Goal: Feedback & Contribution: Leave review/rating

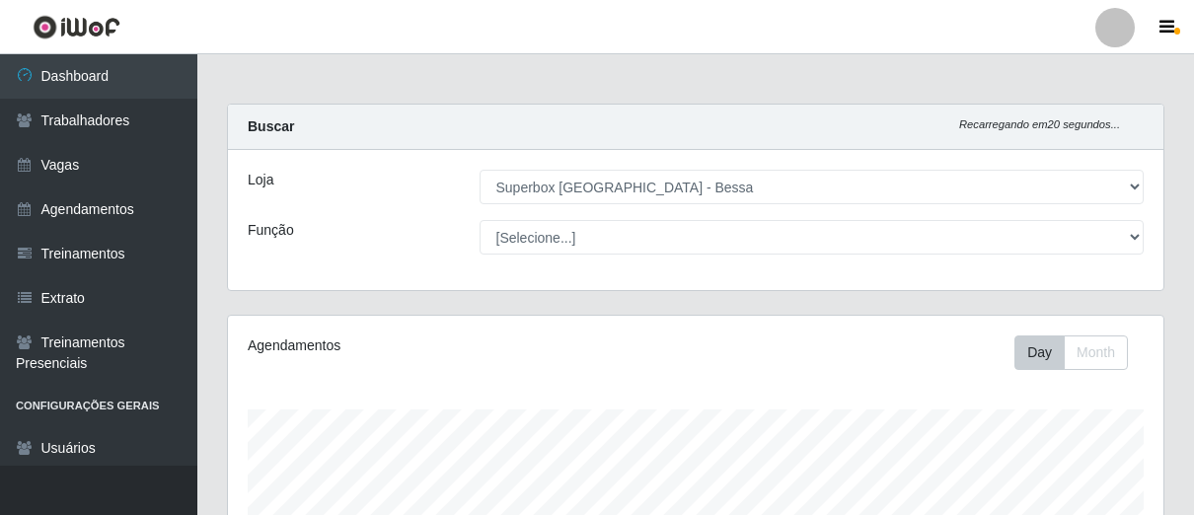
select select "206"
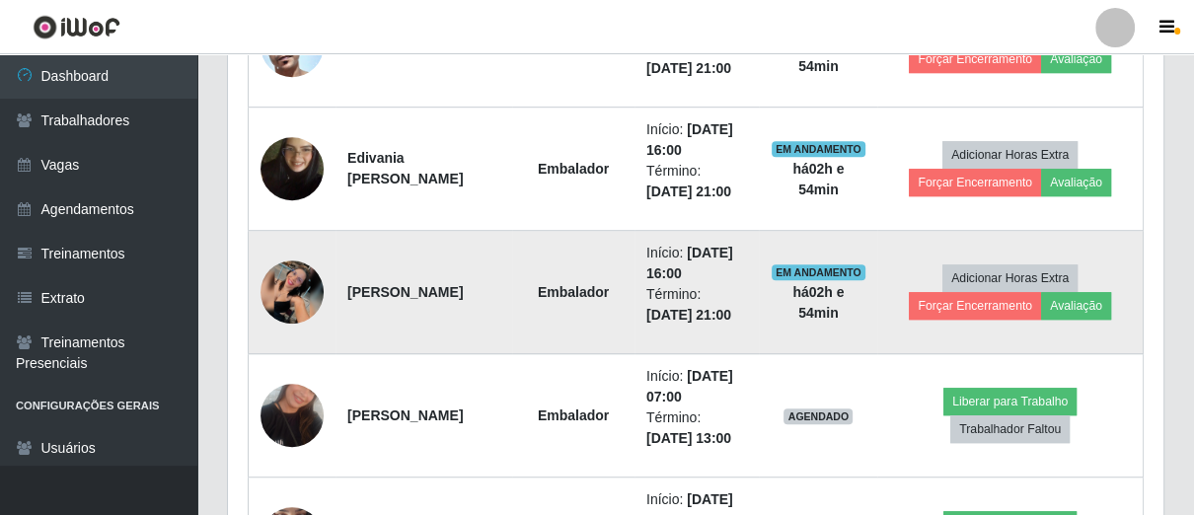
scroll to position [812, 0]
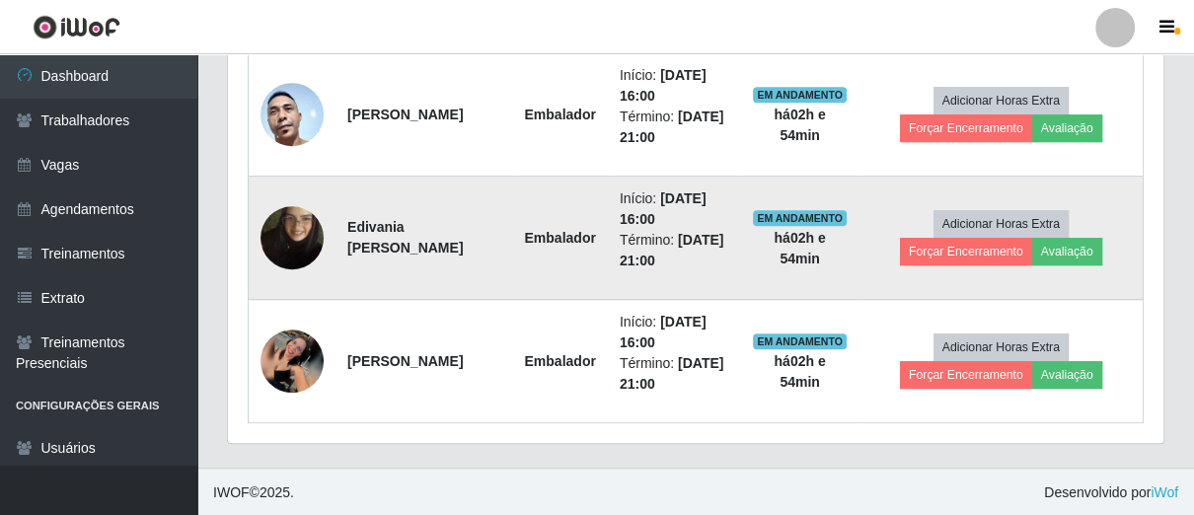
click at [300, 278] on td at bounding box center [293, 238] width 88 height 123
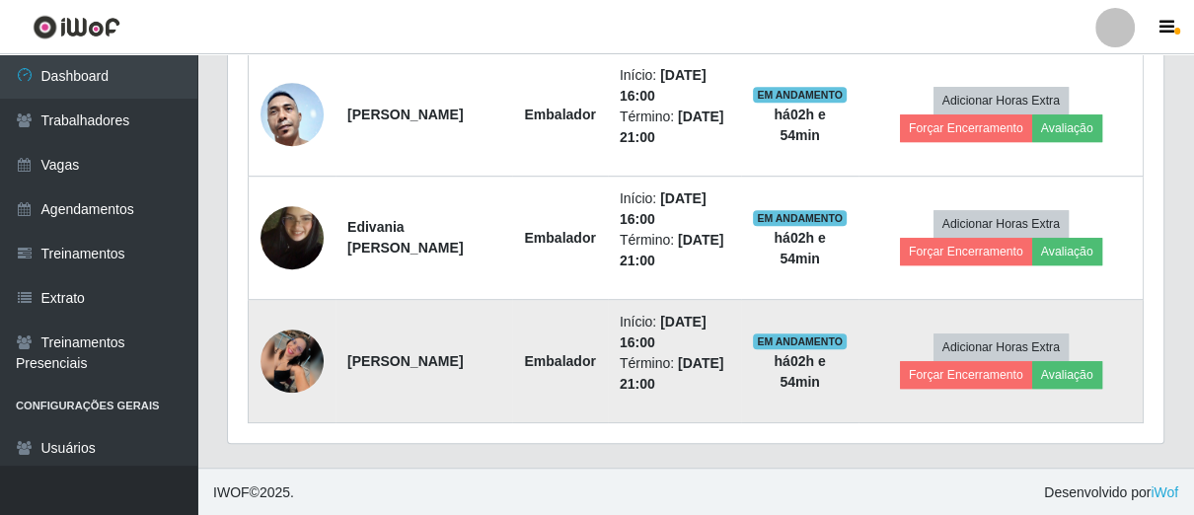
click at [291, 358] on img at bounding box center [292, 361] width 63 height 63
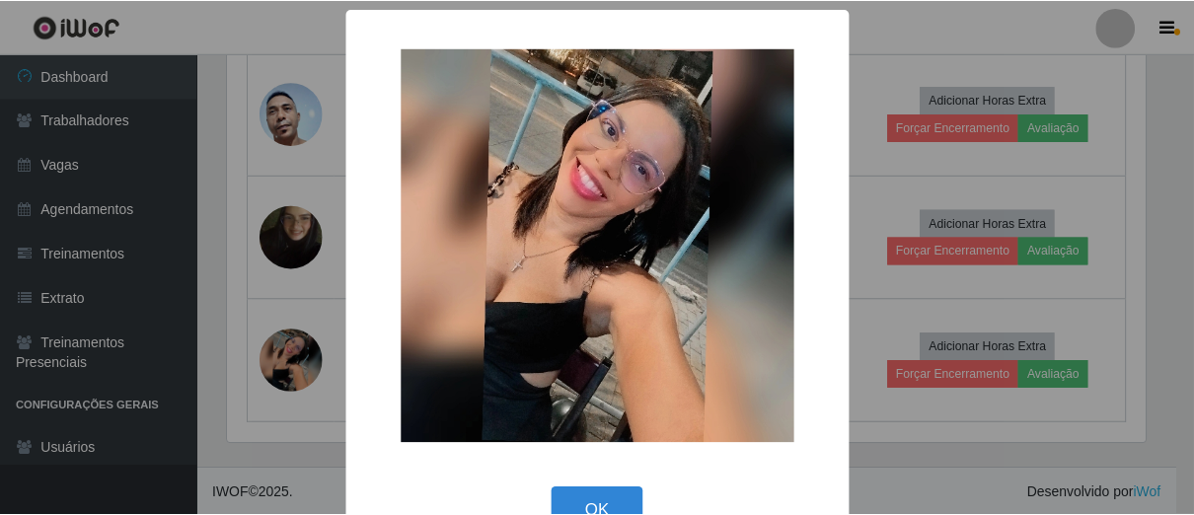
scroll to position [52, 0]
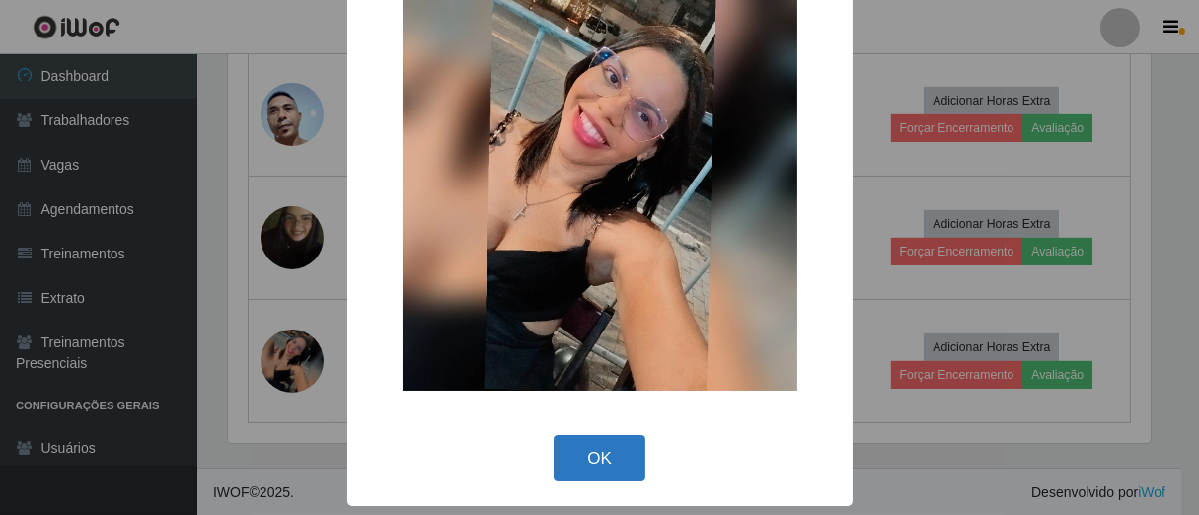
click at [589, 459] on button "OK" at bounding box center [600, 458] width 92 height 46
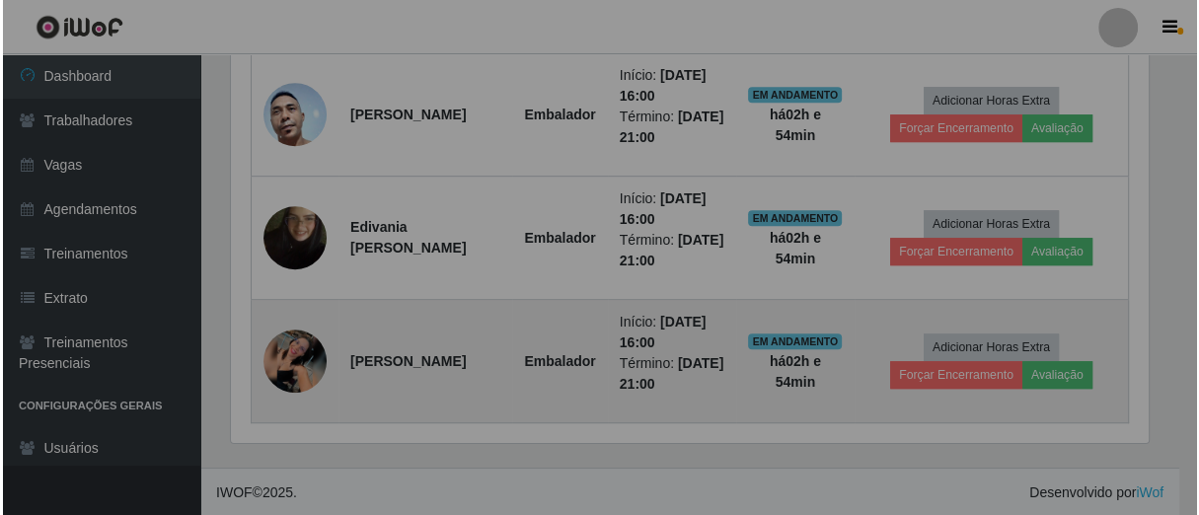
scroll to position [409, 935]
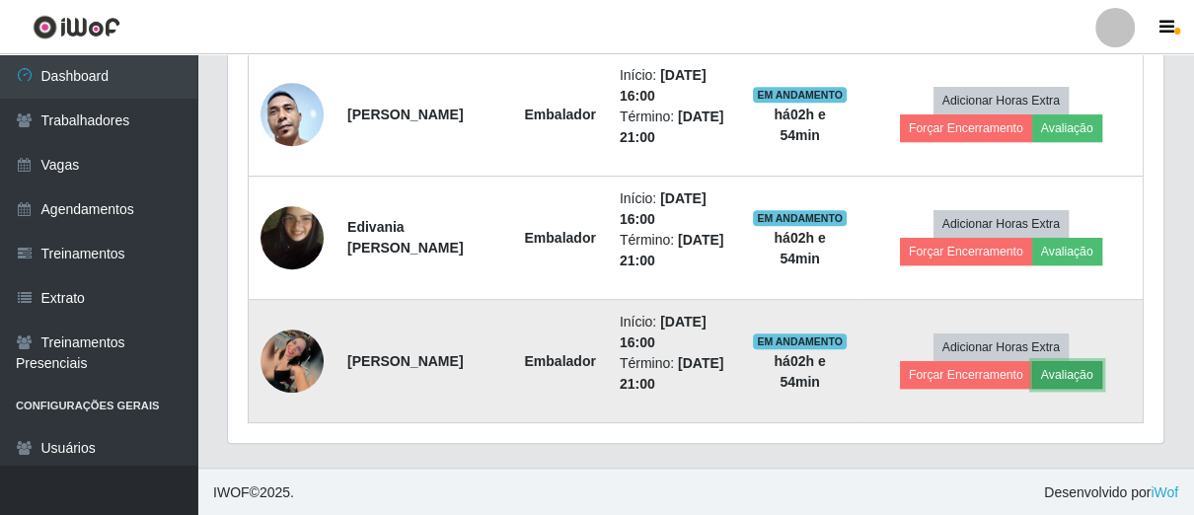
click at [1051, 371] on button "Avaliação" at bounding box center [1067, 375] width 70 height 28
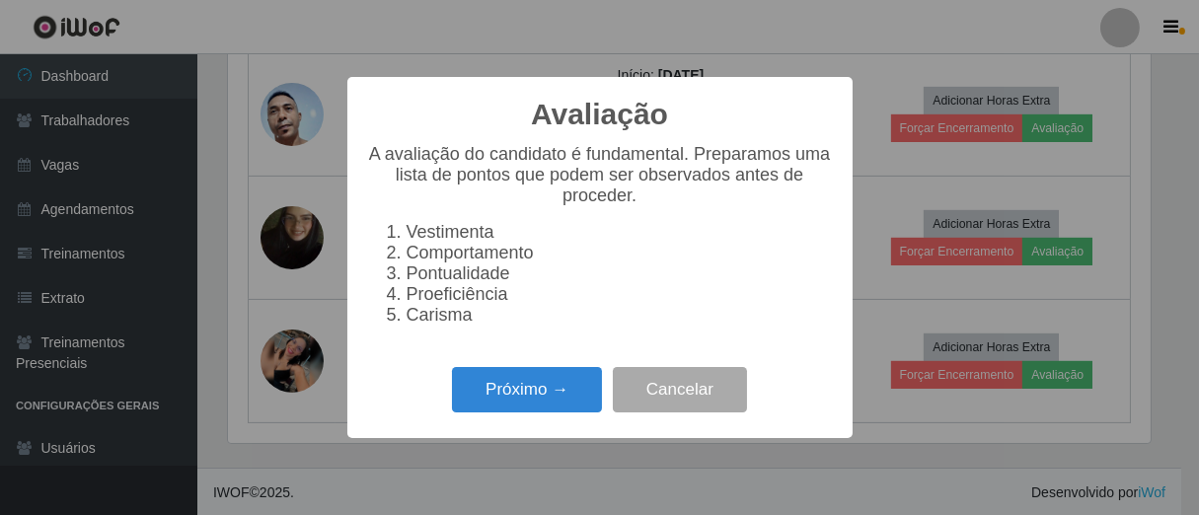
scroll to position [409, 924]
click at [534, 408] on button "Próximo →" at bounding box center [527, 390] width 150 height 46
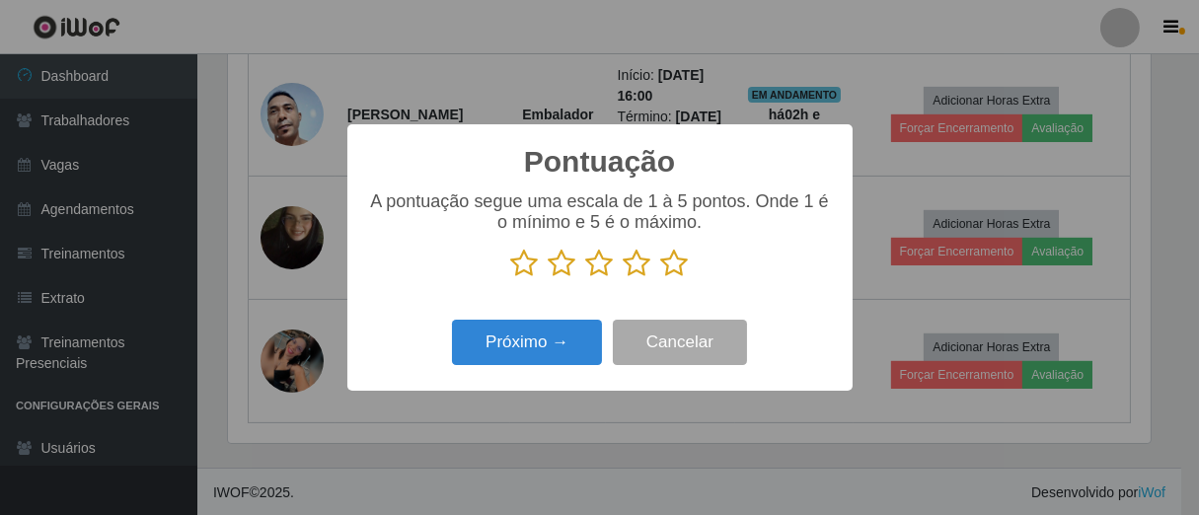
click at [556, 268] on icon at bounding box center [563, 264] width 28 height 30
click at [549, 278] on input "radio" at bounding box center [549, 278] width 0 height 0
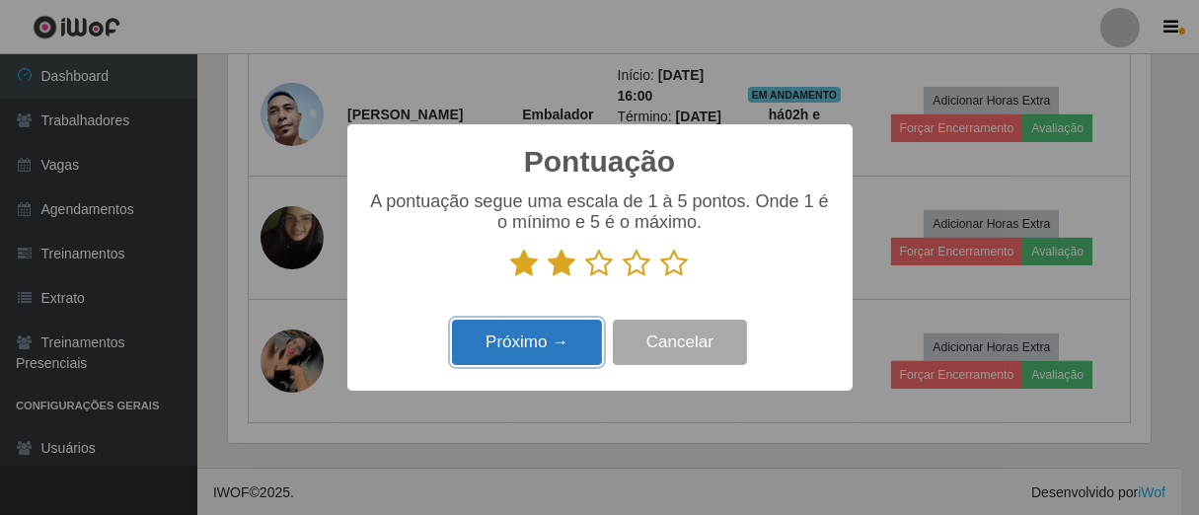
click at [545, 327] on button "Próximo →" at bounding box center [527, 343] width 150 height 46
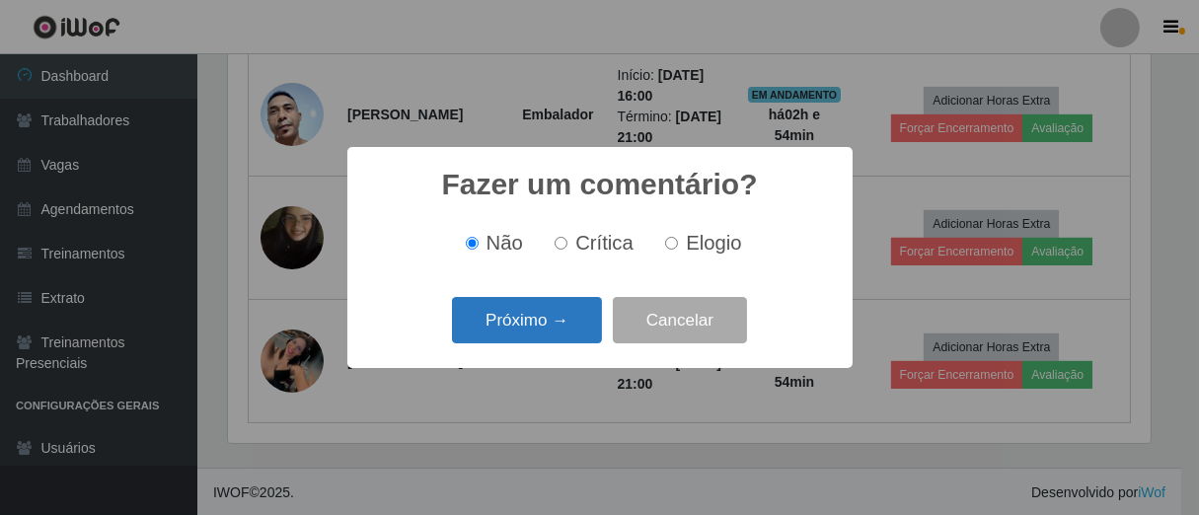
click at [549, 328] on button "Próximo →" at bounding box center [527, 320] width 150 height 46
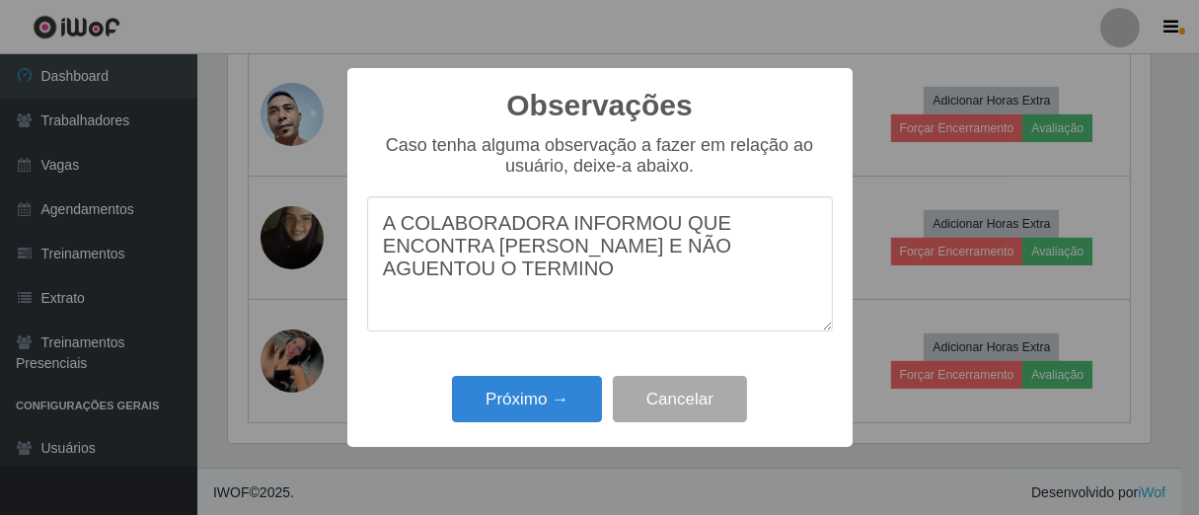
click at [726, 231] on textarea "A COLABORADORA INFORMOU QUE ENCONTRA [PERSON_NAME] E NÃO AGUENTOU O TERMINO" at bounding box center [600, 263] width 466 height 135
click at [483, 291] on textarea "A COLABORADORA INFORMOU QUE SEENCONTRA GRÁVIDA E NÃO AGUENTOU O TERMINO" at bounding box center [600, 263] width 466 height 135
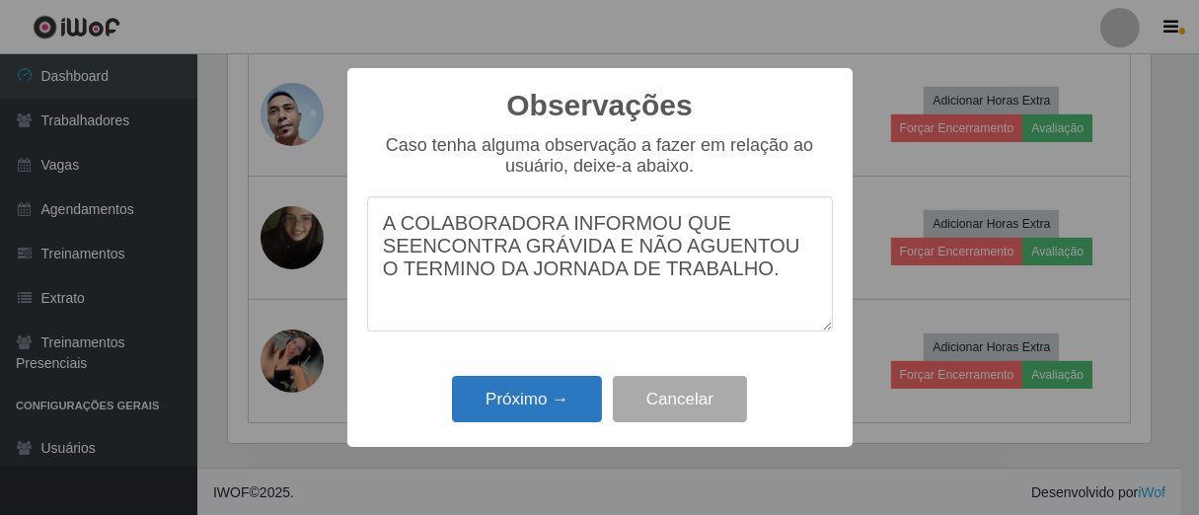
type textarea "A COLABORADORA INFORMOU QUE SEENCONTRA GRÁVIDA E NÃO AGUENTOU O TERMINO DA JORN…"
click at [551, 390] on button "Próximo →" at bounding box center [527, 399] width 150 height 46
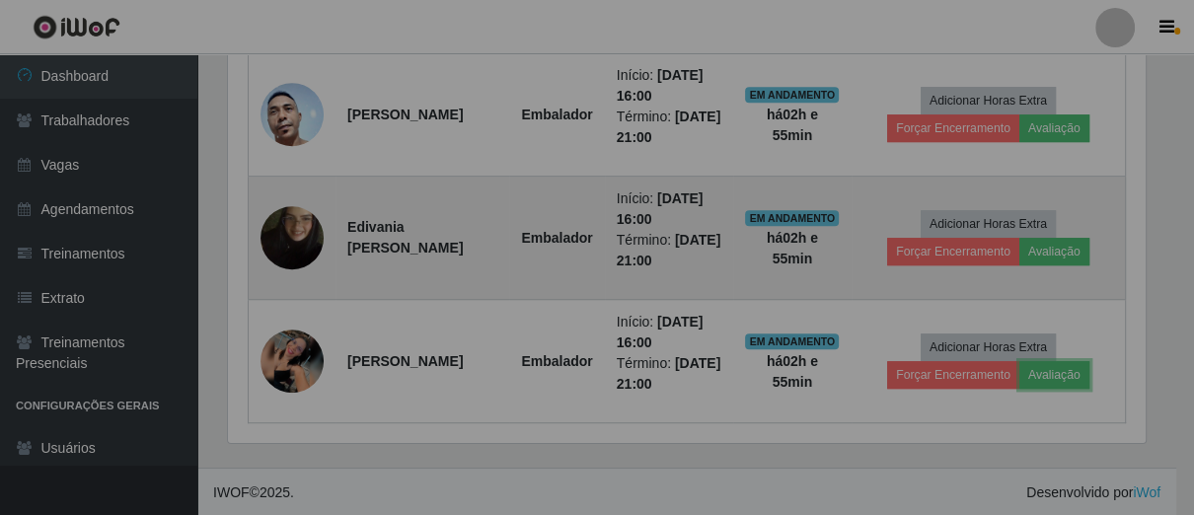
scroll to position [409, 935]
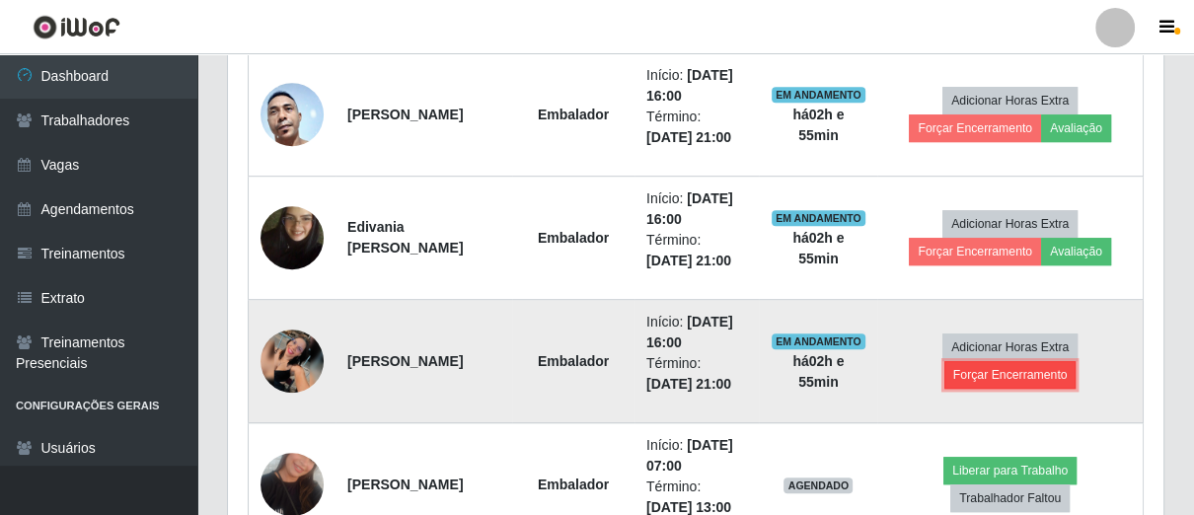
click at [1040, 384] on button "Forçar Encerramento" at bounding box center [1010, 375] width 132 height 28
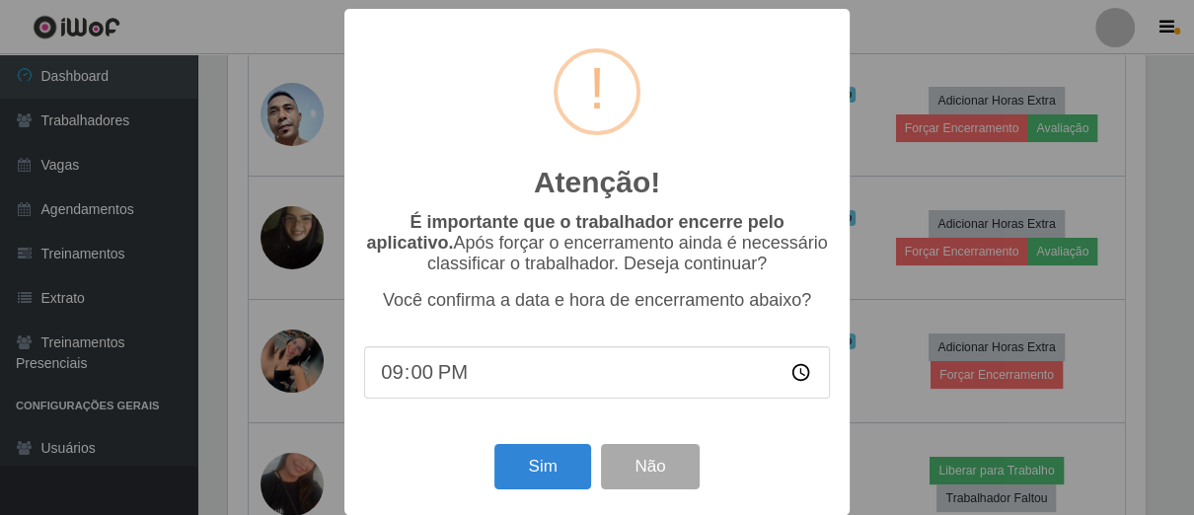
scroll to position [409, 924]
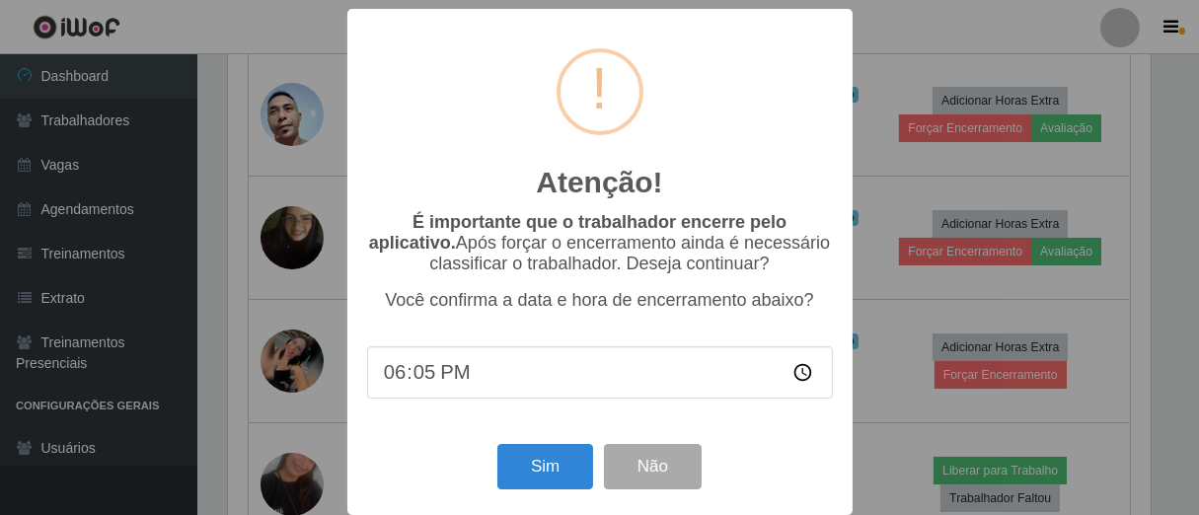
type input "18:55"
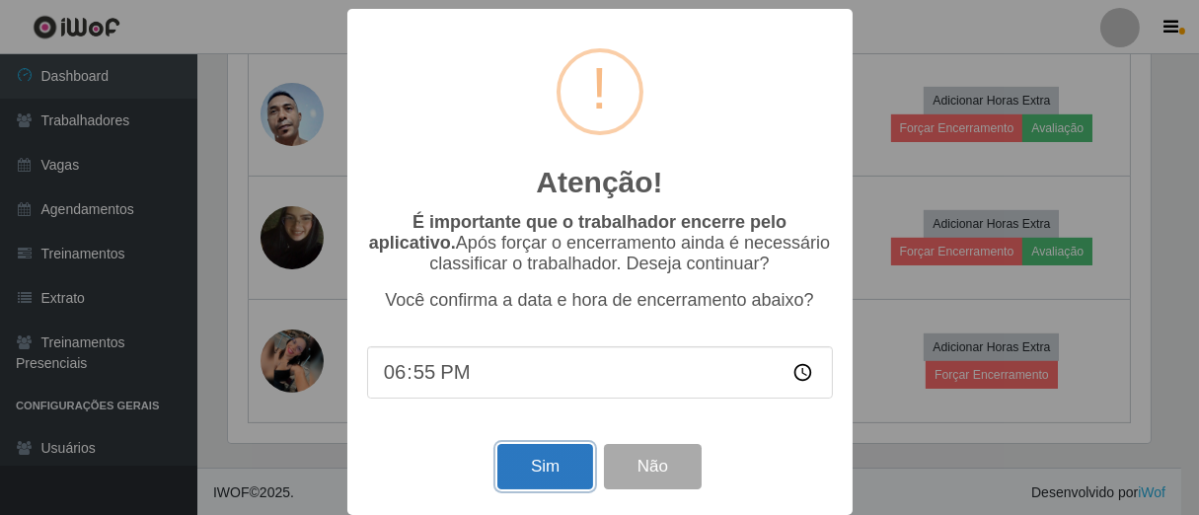
click at [564, 465] on button "Sim" at bounding box center [545, 467] width 96 height 46
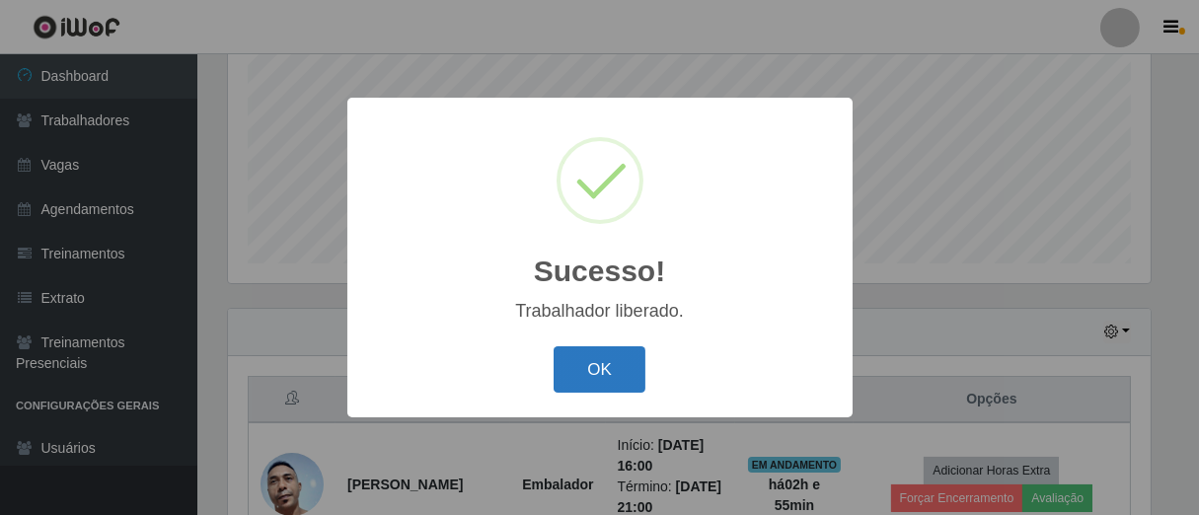
click at [608, 377] on button "OK" at bounding box center [600, 369] width 92 height 46
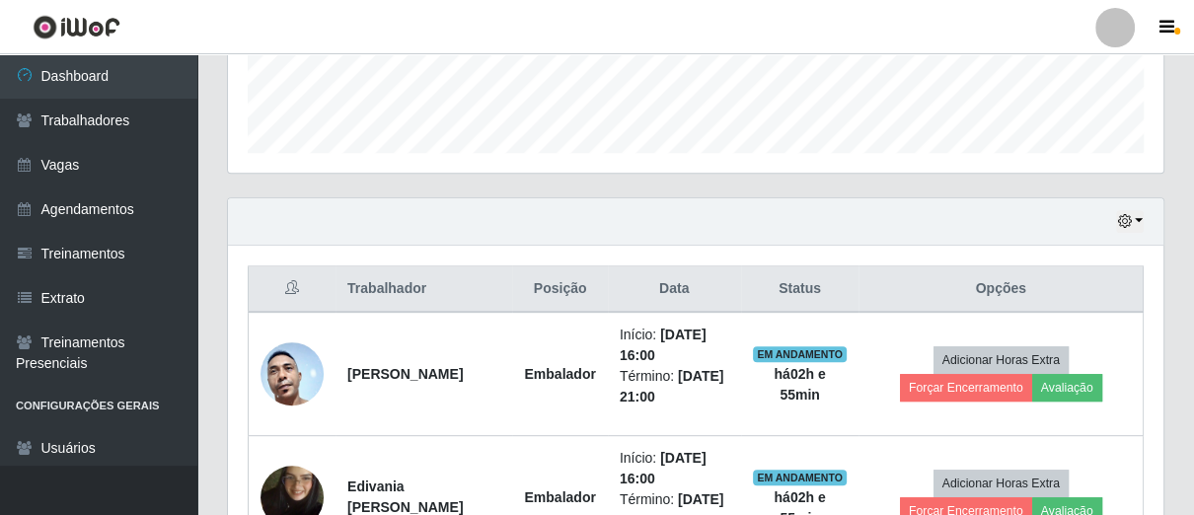
scroll to position [662, 0]
